Goal: Task Accomplishment & Management: Use online tool/utility

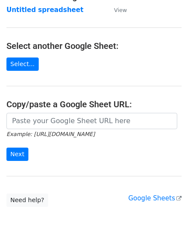
scroll to position [86, 0]
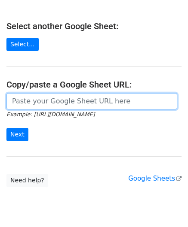
click at [36, 103] on input "url" at bounding box center [91, 101] width 171 height 16
paste input "[URL][DOMAIN_NAME]"
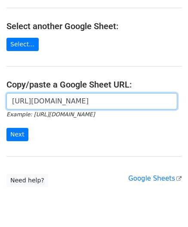
scroll to position [0, 181]
type input "[URL][DOMAIN_NAME]"
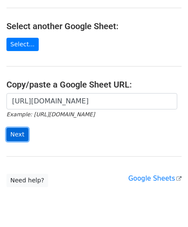
click at [21, 132] on input "Next" at bounding box center [17, 134] width 22 height 13
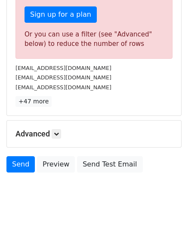
scroll to position [281, 0]
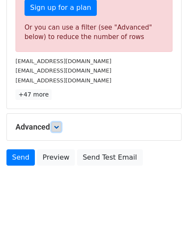
click at [61, 127] on link at bounding box center [56, 126] width 9 height 9
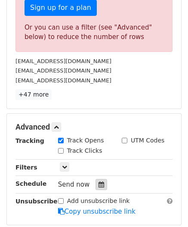
click at [101, 179] on div at bounding box center [101, 184] width 12 height 11
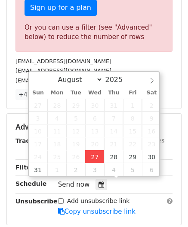
type input "[DATE] 12:00"
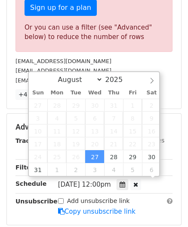
scroll to position [0, 0]
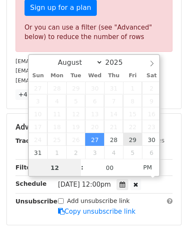
paste input "6"
type input "6"
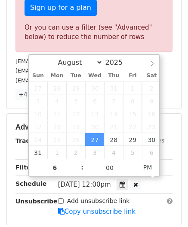
type input "[DATE] 18:00"
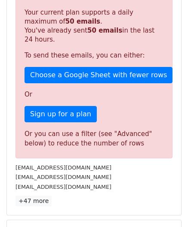
scroll to position [394, 0]
